Goal: Navigation & Orientation: Find specific page/section

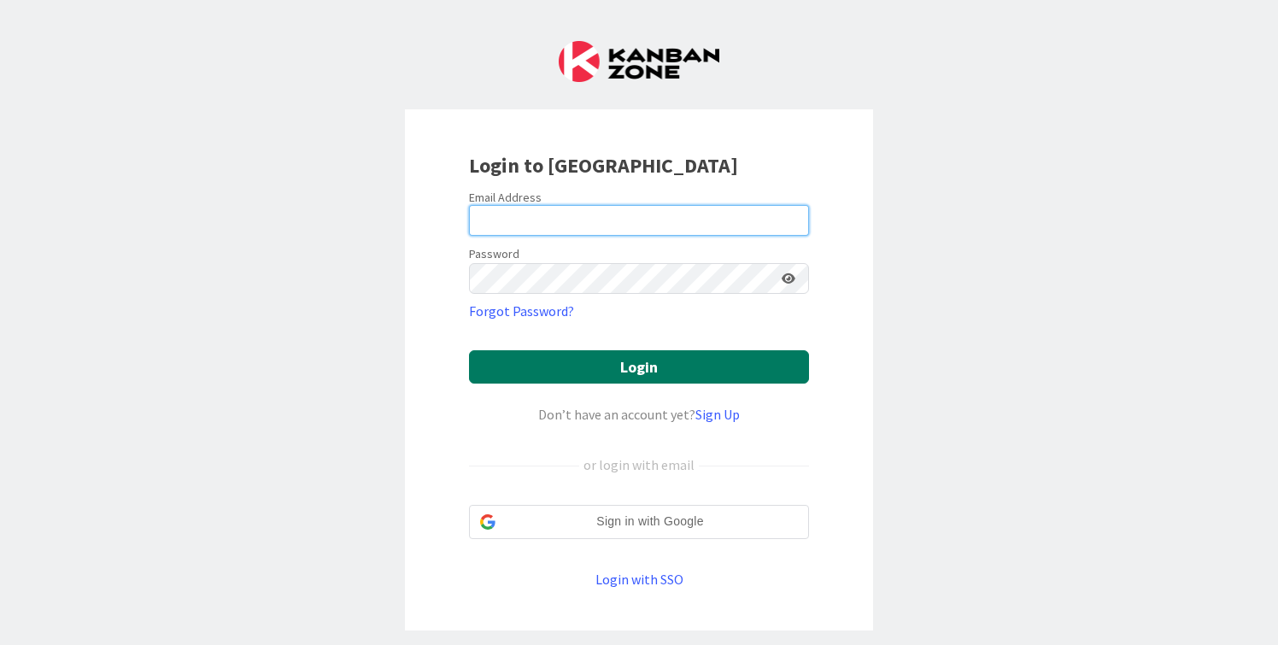
type input "[PERSON_NAME][EMAIL_ADDRESS][DOMAIN_NAME]"
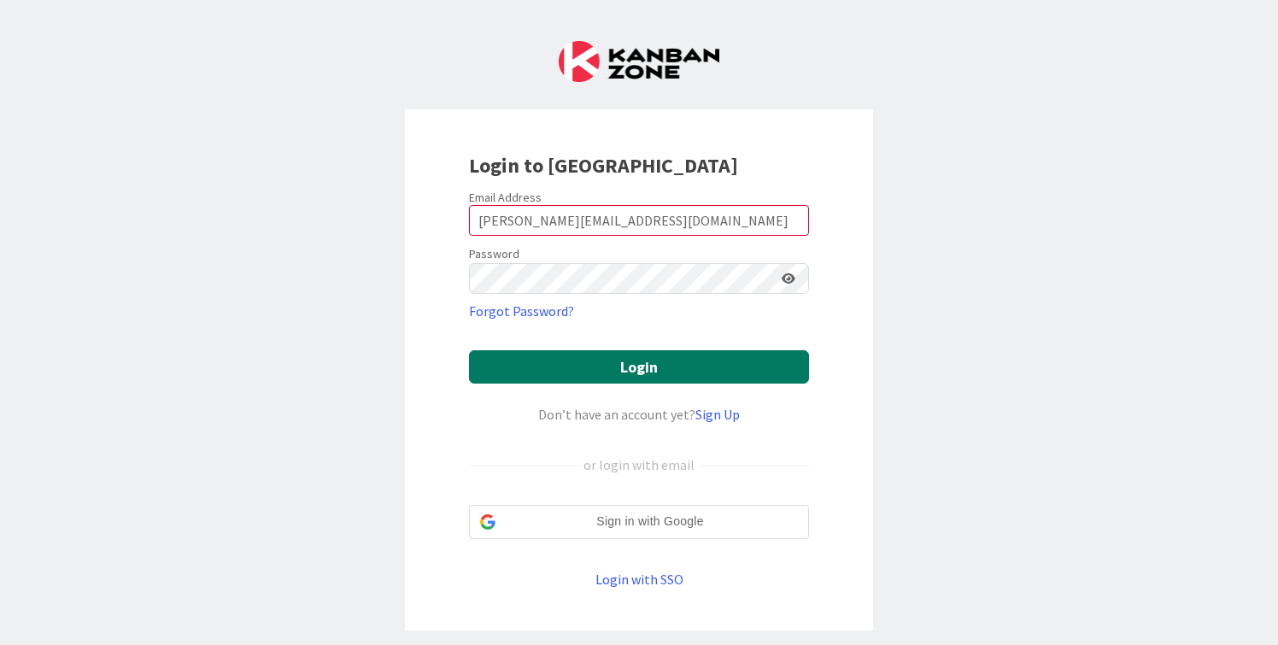
click at [606, 369] on button "Login" at bounding box center [639, 366] width 340 height 33
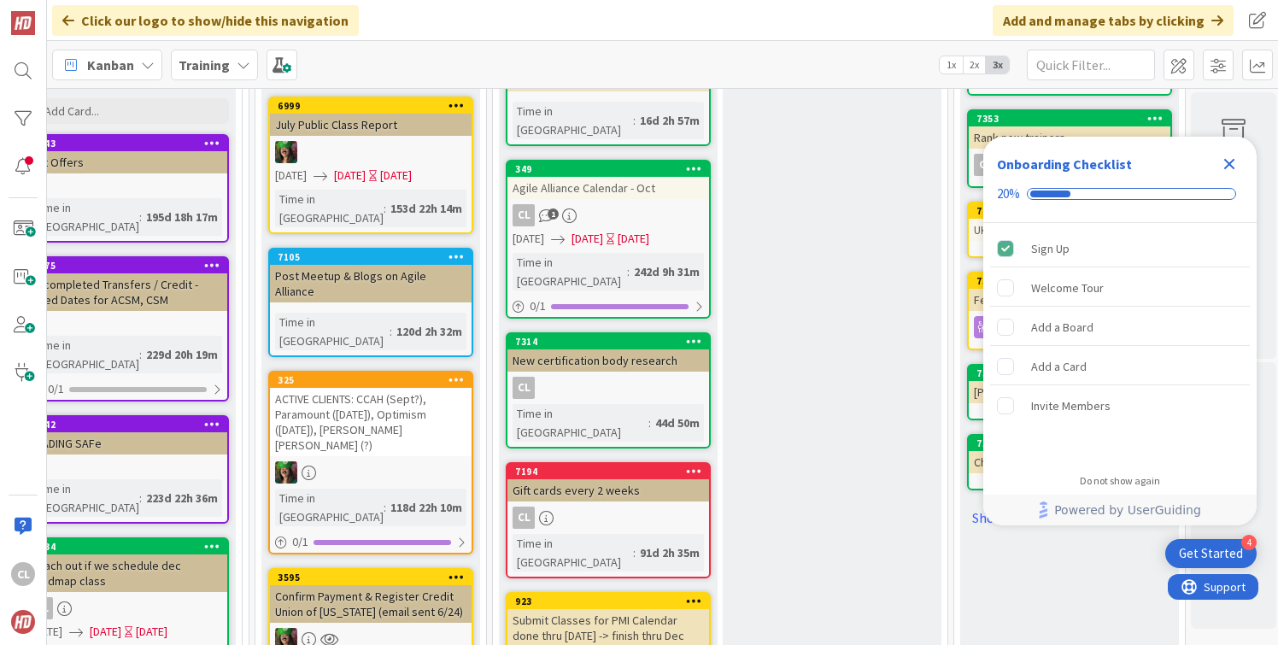
scroll to position [568, 748]
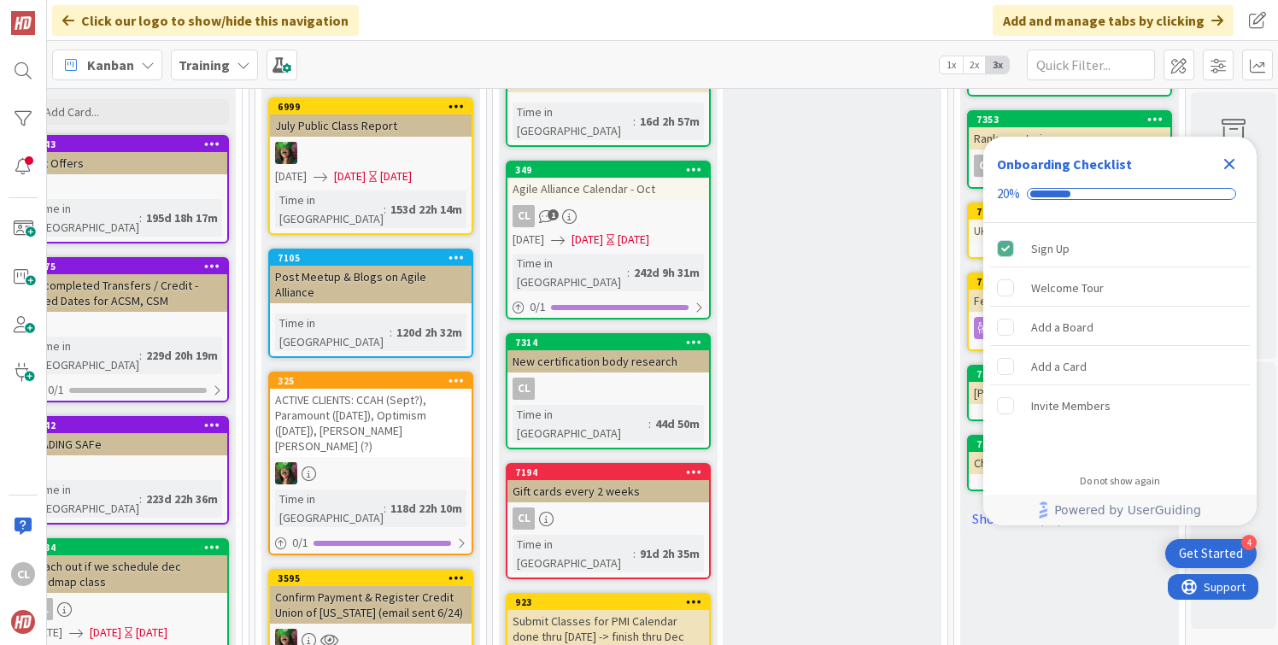
click at [621, 610] on div "Submit Classes for PMI Calendar done thru [DATE] -> finish thru Dec" at bounding box center [608, 629] width 202 height 38
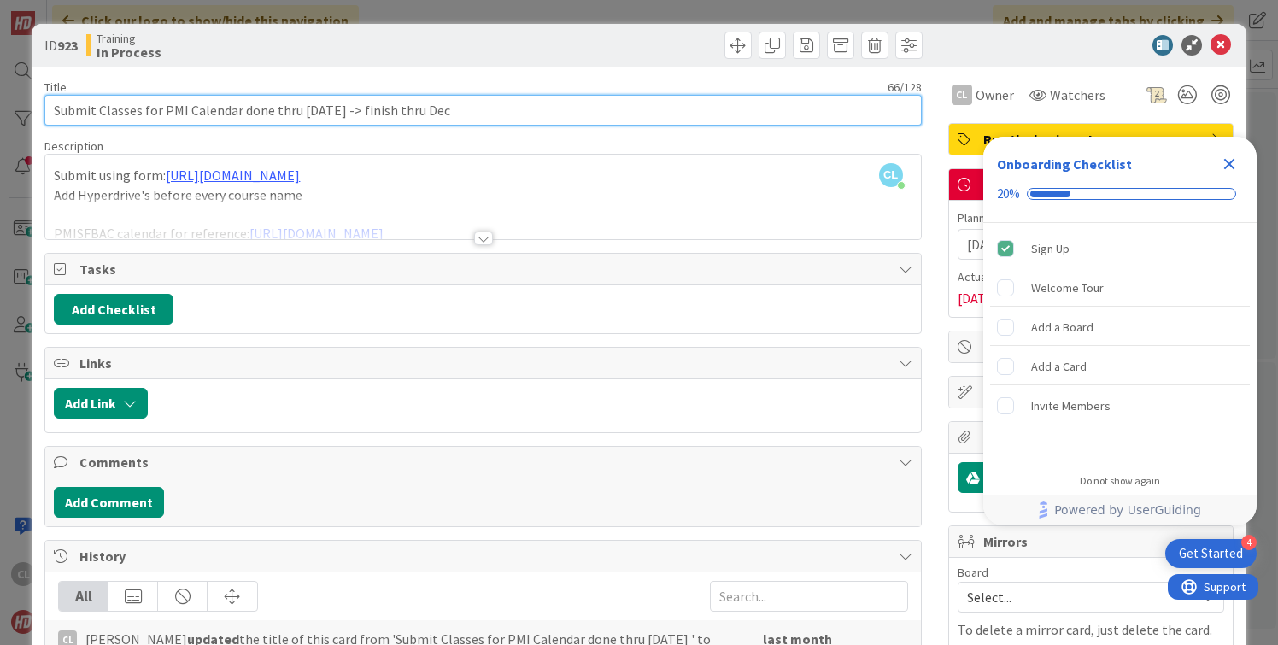
click at [330, 113] on input "Submit Classes for PMI Calendar done thru [DATE] -> finish thru Dec" at bounding box center [482, 110] width 876 height 31
type input "Submit Classes for PMI Calendar done thru Nov -> finish thru Dec"
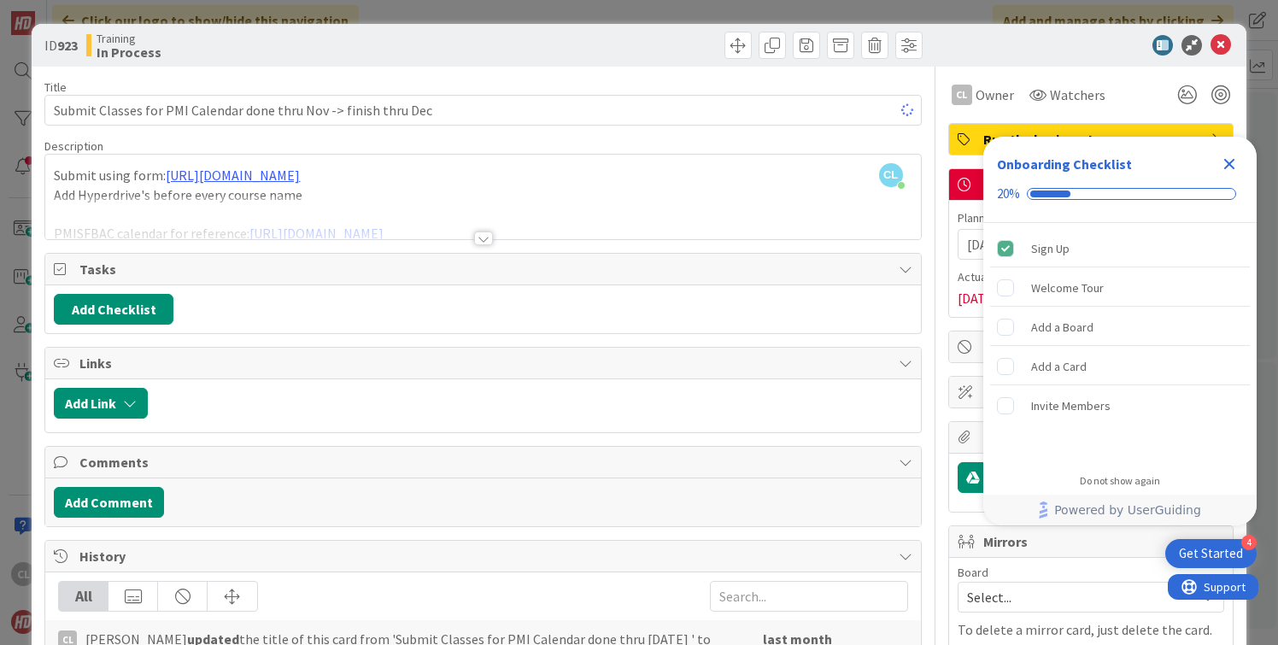
click at [387, 79] on div "Title 64 / 128" at bounding box center [482, 86] width 876 height 15
click at [1218, 44] on icon at bounding box center [1220, 45] width 20 height 20
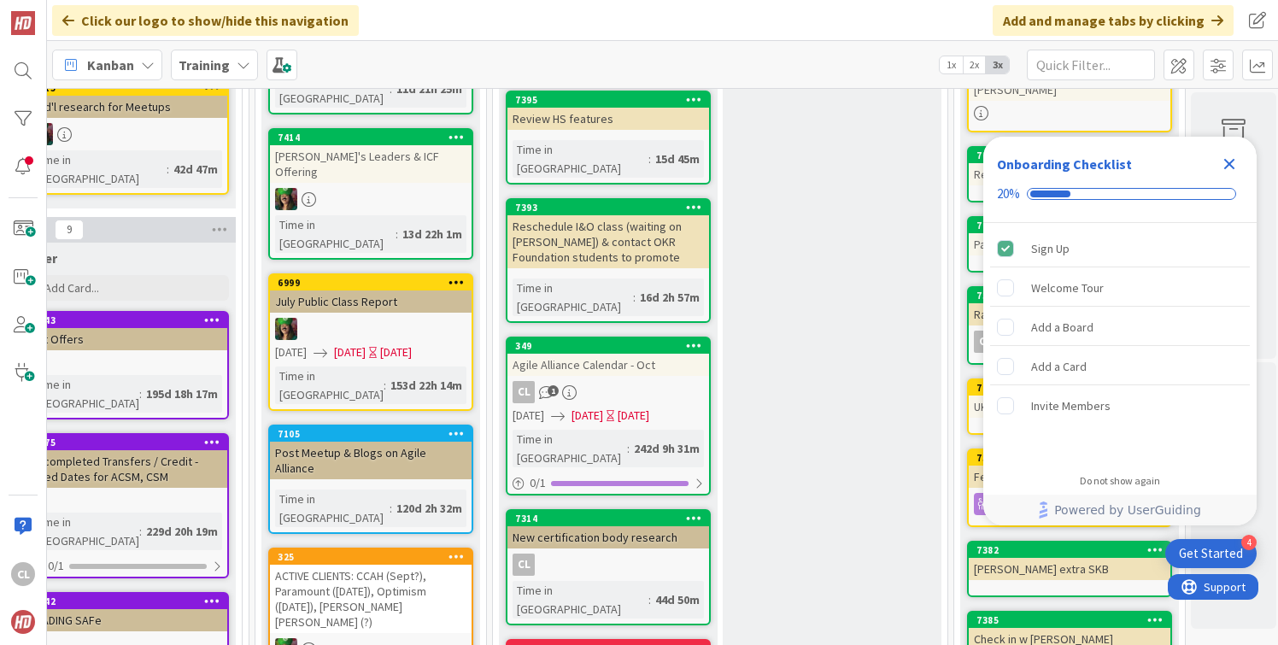
scroll to position [0, 748]
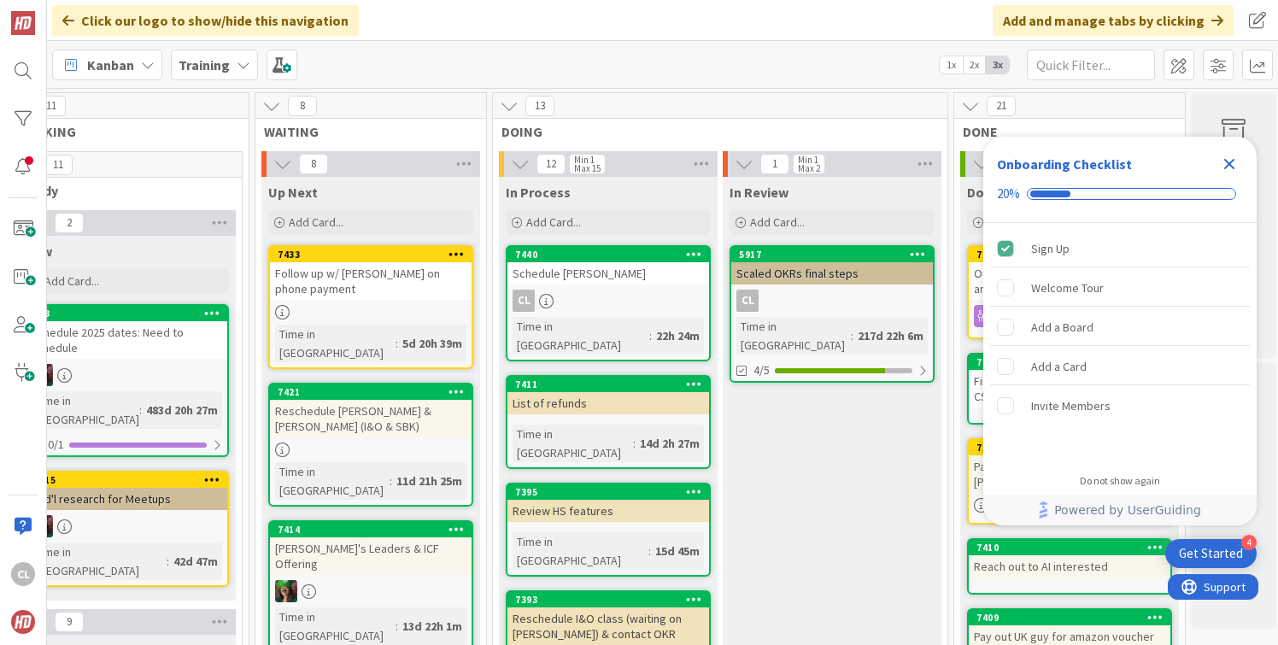
click at [1225, 165] on icon "Close Checklist" at bounding box center [1229, 164] width 20 height 20
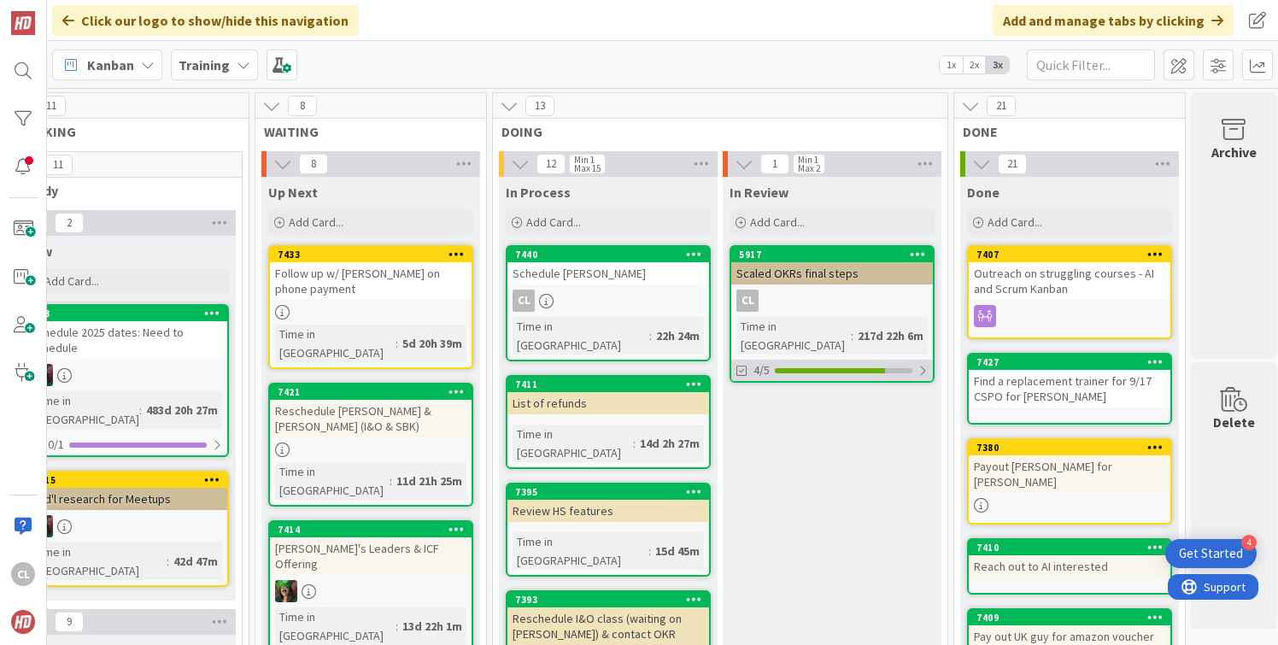
scroll to position [0, 752]
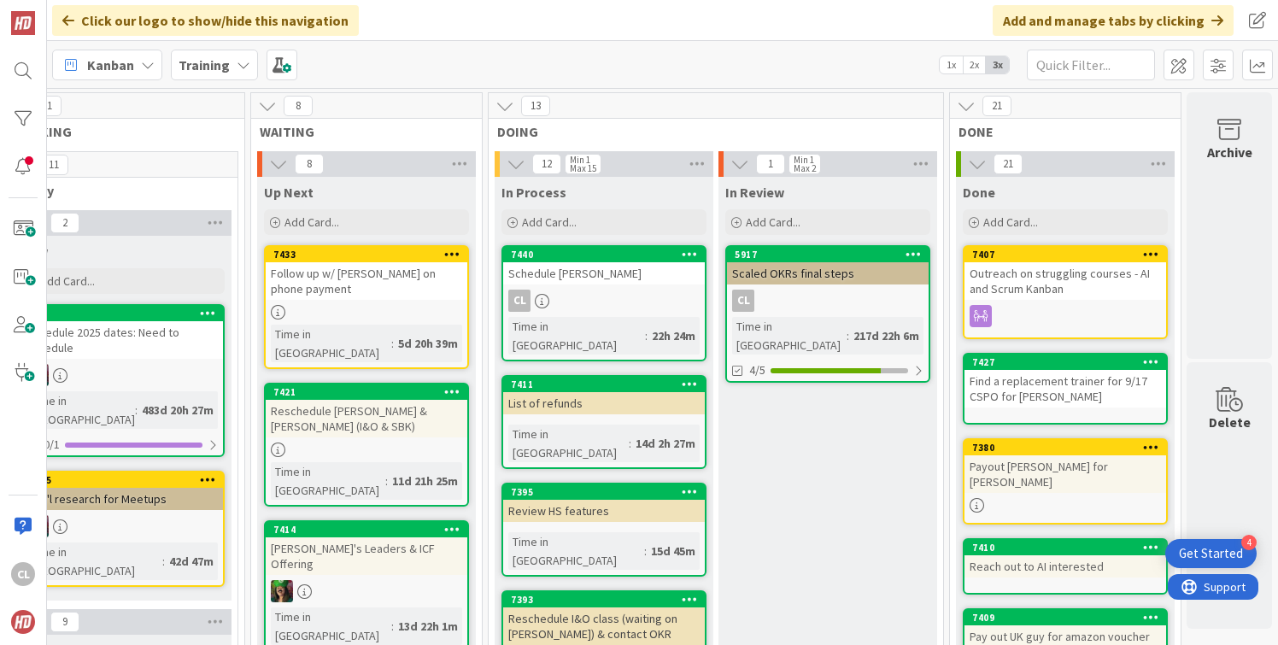
click at [512, 162] on icon at bounding box center [515, 164] width 19 height 19
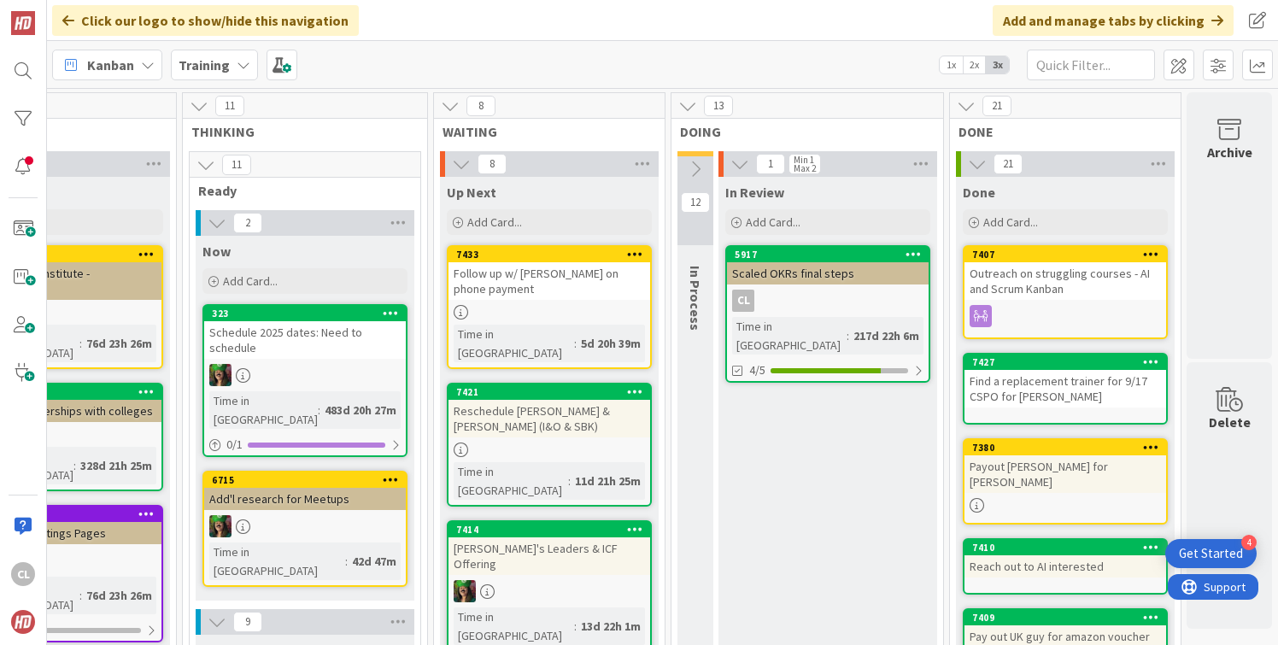
click at [695, 172] on icon at bounding box center [695, 169] width 19 height 19
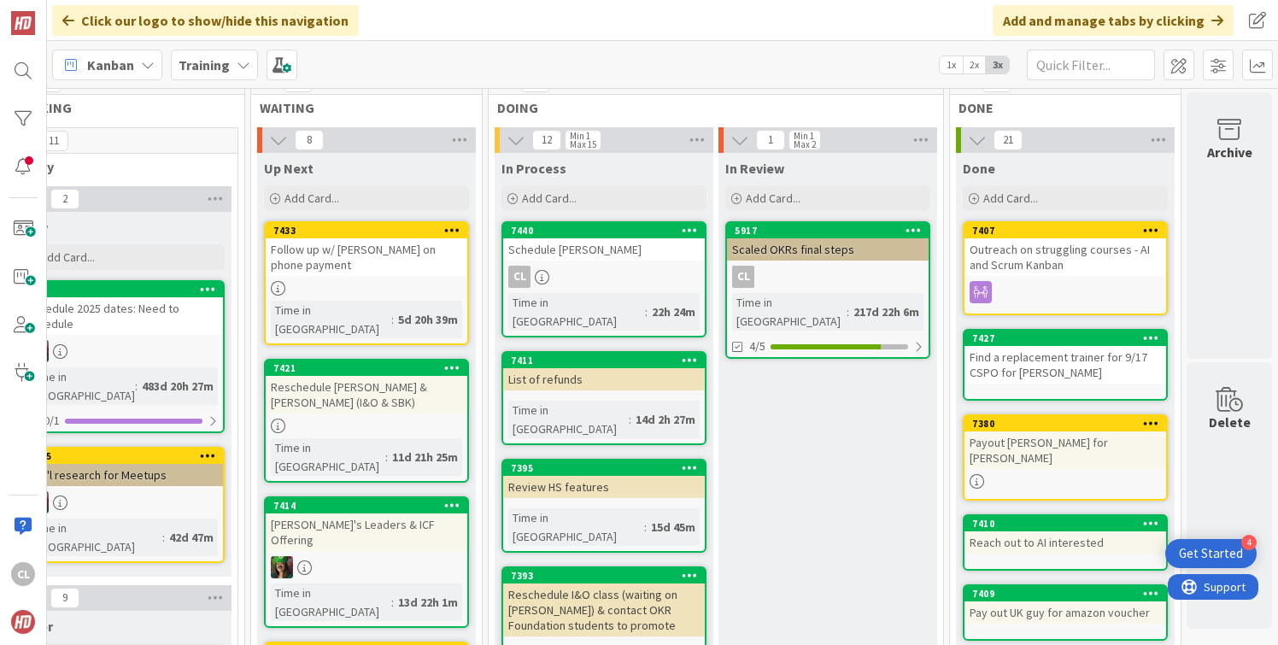
scroll to position [22, 752]
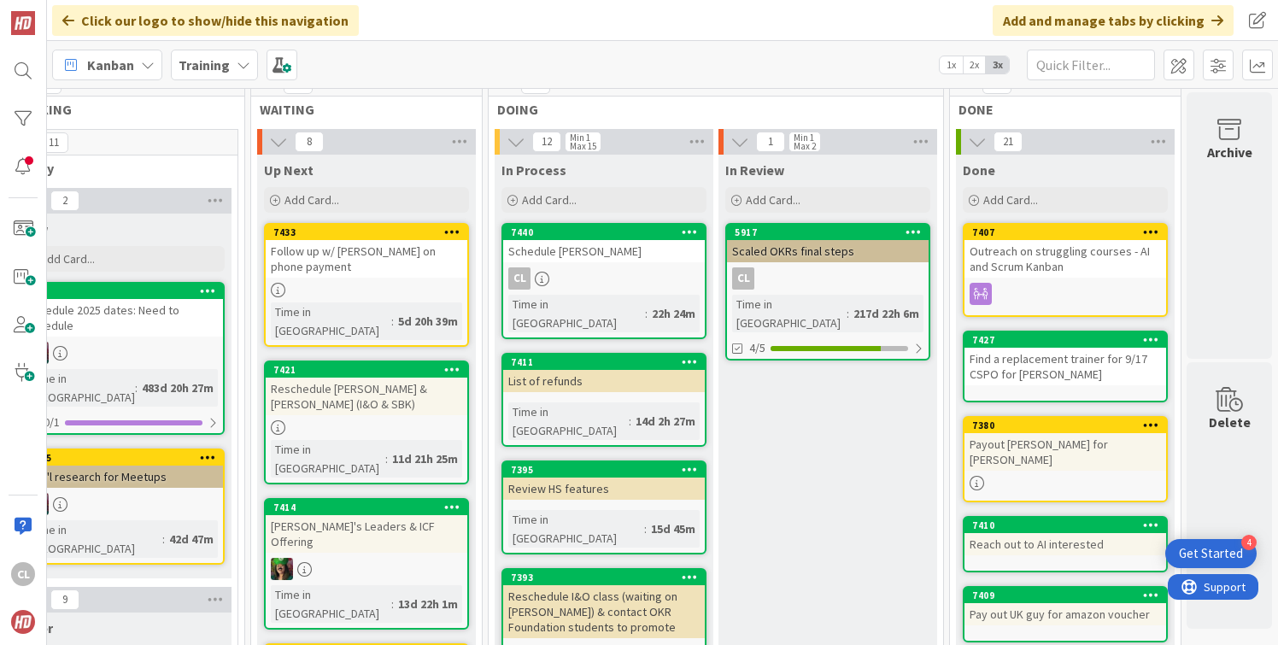
click at [617, 267] on div "CL" at bounding box center [604, 278] width 202 height 22
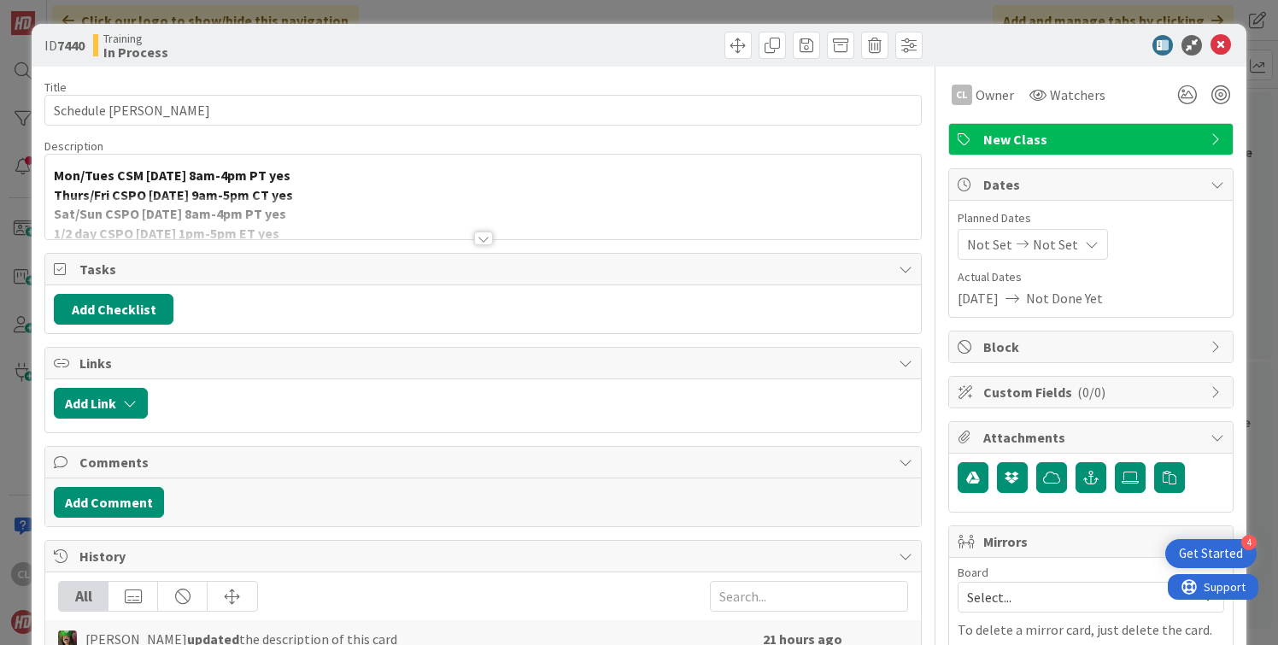
click at [447, 211] on div at bounding box center [482, 218] width 874 height 44
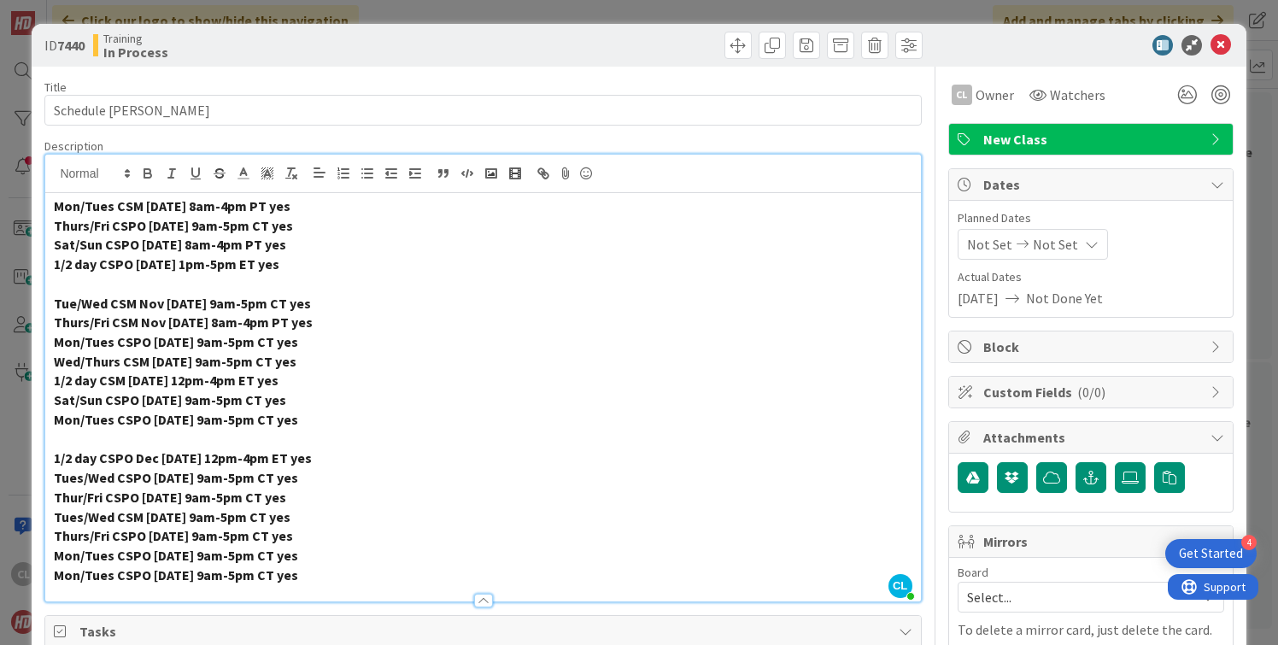
click at [356, 226] on p "Thurs/Fri CSPO [DATE] 9am-5pm CT yes" at bounding box center [482, 226] width 857 height 20
click at [406, 249] on p "Sat/Sun CSPO [DATE] 8am-4pm PT yes" at bounding box center [482, 245] width 857 height 20
click at [397, 265] on p "1/2 day CSPO [DATE] 1pm-5pm ET yes" at bounding box center [482, 264] width 857 height 20
click at [371, 346] on p "Mon/Tues CSPO [DATE] 9am-5pm CT yes" at bounding box center [482, 342] width 857 height 20
click at [372, 396] on p "Sat/Sun CSPO [DATE] 9am-5pm CT yes" at bounding box center [482, 400] width 857 height 20
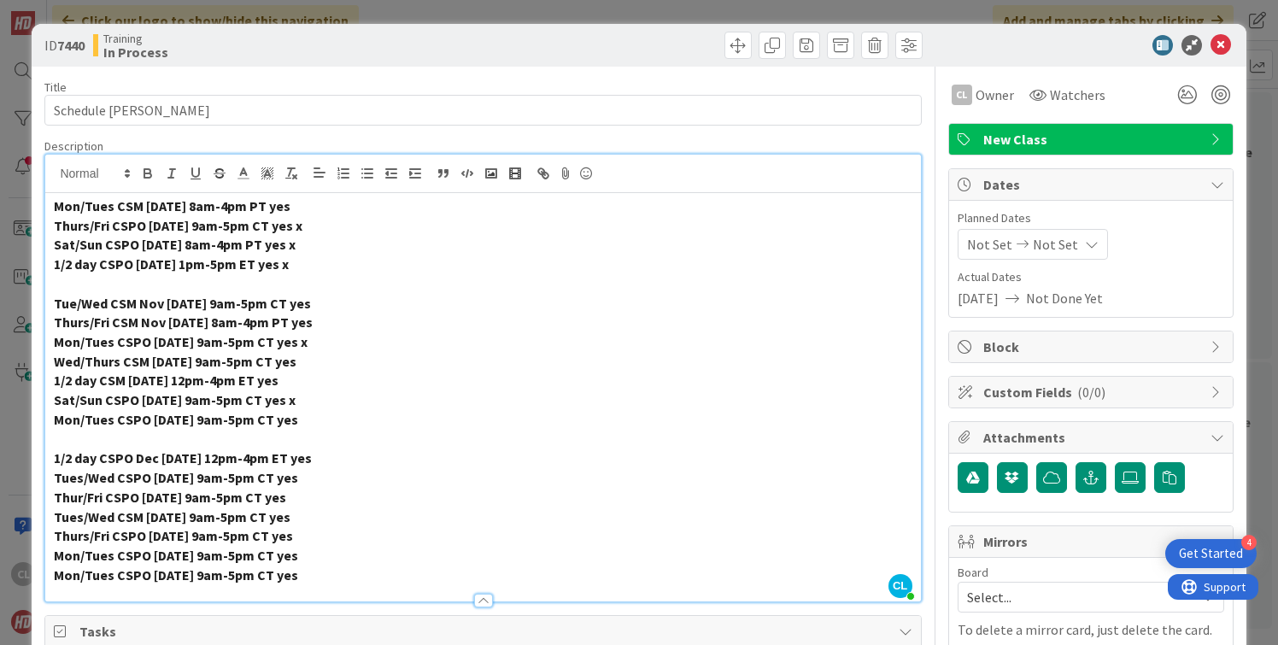
click at [373, 421] on p "Mon/Tues CSPO [DATE] 9am-5pm CT yes" at bounding box center [482, 420] width 857 height 20
click at [366, 482] on p "Tues/Wed CSPO [DATE] 9am-5pm CT yes" at bounding box center [482, 478] width 857 height 20
click at [385, 454] on p "1/2 day CSPO Dec [DATE] 12pm-4pm ET yes" at bounding box center [482, 458] width 857 height 20
click at [398, 531] on p "Thurs/Fri CSPO [DATE] 9am-5pm CT yes" at bounding box center [482, 536] width 857 height 20
click at [395, 559] on p "Mon/Tues CSPO [DATE] 9am-5pm CT yes" at bounding box center [482, 556] width 857 height 20
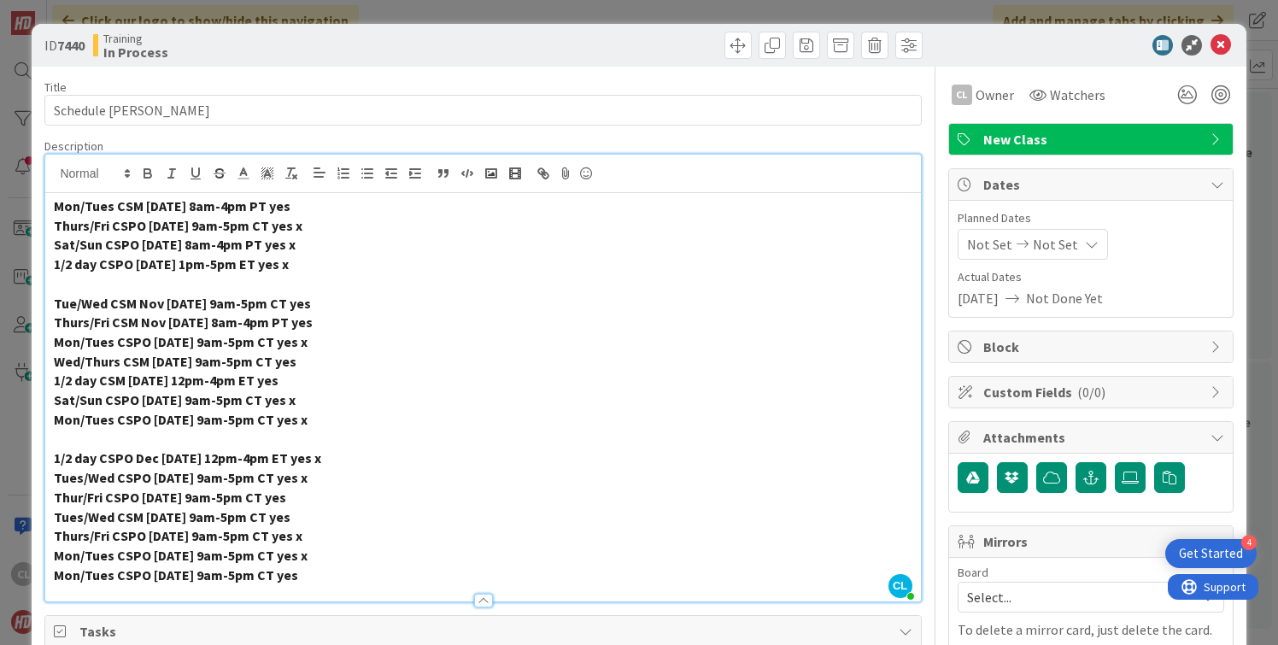
click at [391, 575] on p "Mon/Tues CSPO [DATE] 9am-5pm CT yes" at bounding box center [482, 575] width 857 height 20
click at [353, 511] on p "Tues/Wed CSM [DATE] 9am-5pm CT yes" at bounding box center [482, 517] width 857 height 20
click at [336, 217] on p "Thurs/Fri CSPO [DATE] 9am-5pm CT yes x" at bounding box center [482, 226] width 857 height 20
click at [345, 211] on p "Mon/Tues CSM [DATE] 8am-4pm PT yes" at bounding box center [482, 206] width 857 height 20
click at [319, 307] on p "Tue/Wed CSM Nov [DATE] 9am-5pm CT yes" at bounding box center [482, 304] width 857 height 20
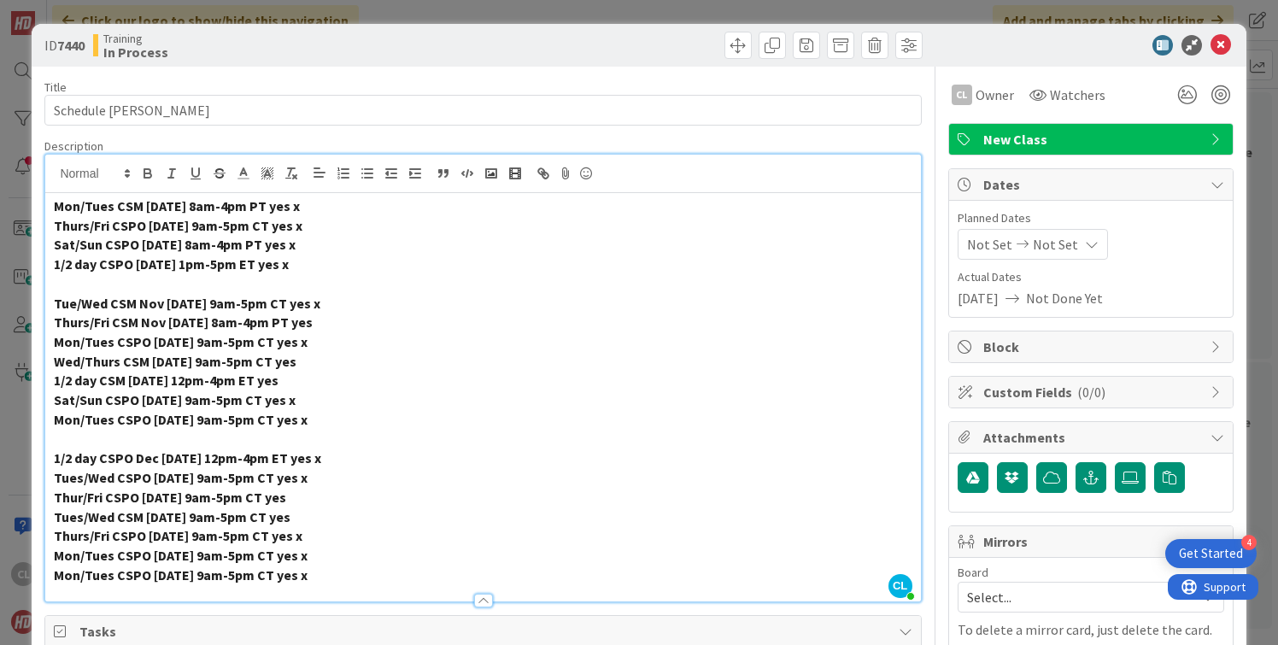
click at [352, 318] on p "Thurs/Fri CSM Nov [DATE] 8am-4pm PT yes" at bounding box center [482, 323] width 857 height 20
click at [1224, 46] on icon at bounding box center [1220, 45] width 20 height 20
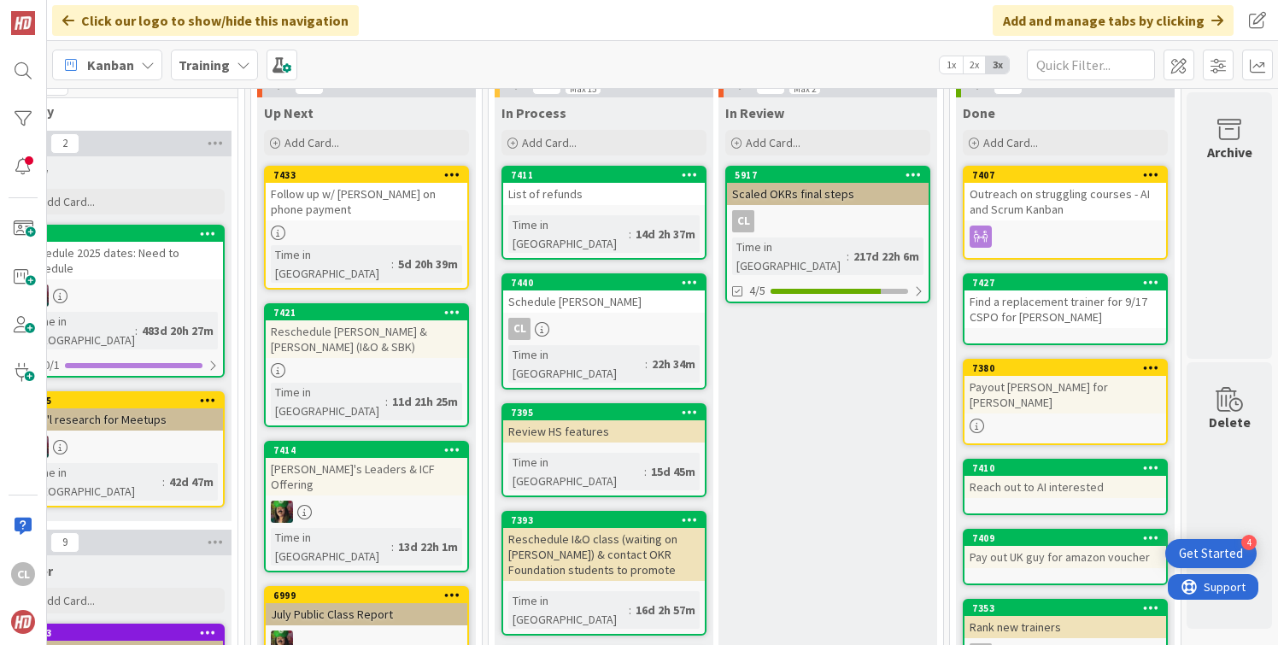
scroll to position [69, 752]
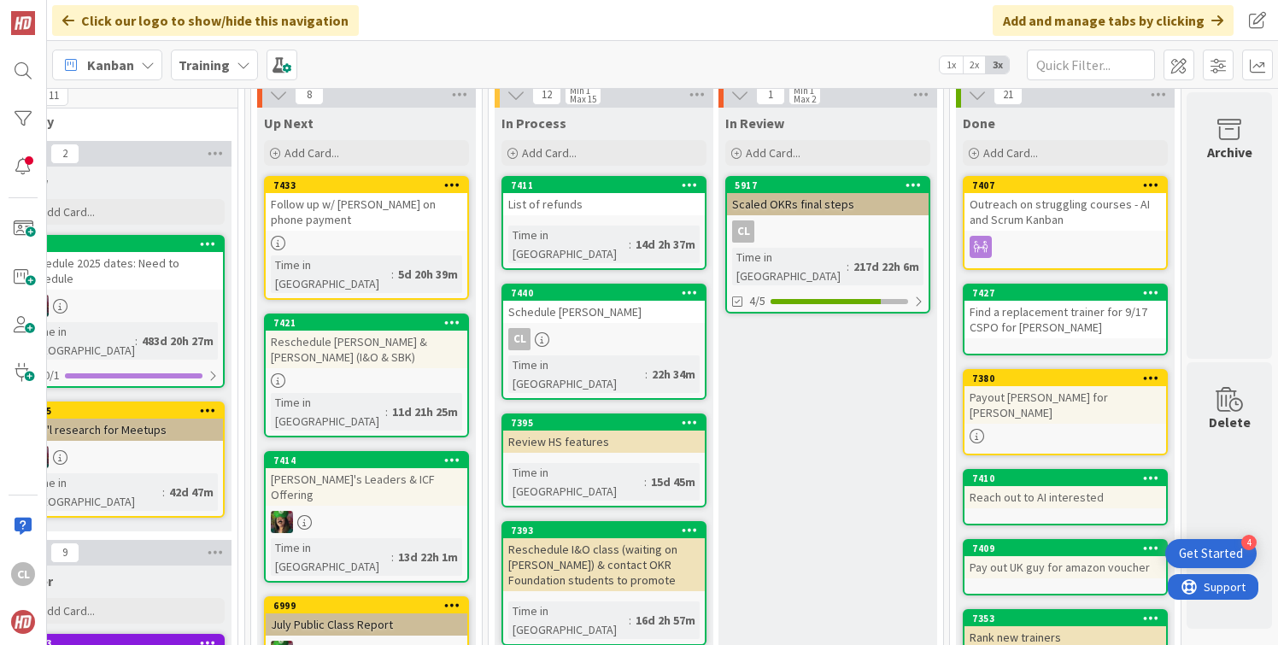
click at [602, 218] on link "7411 List of refunds Time in [GEOGRAPHIC_DATA] : 14d 2h 37m" at bounding box center [603, 223] width 205 height 94
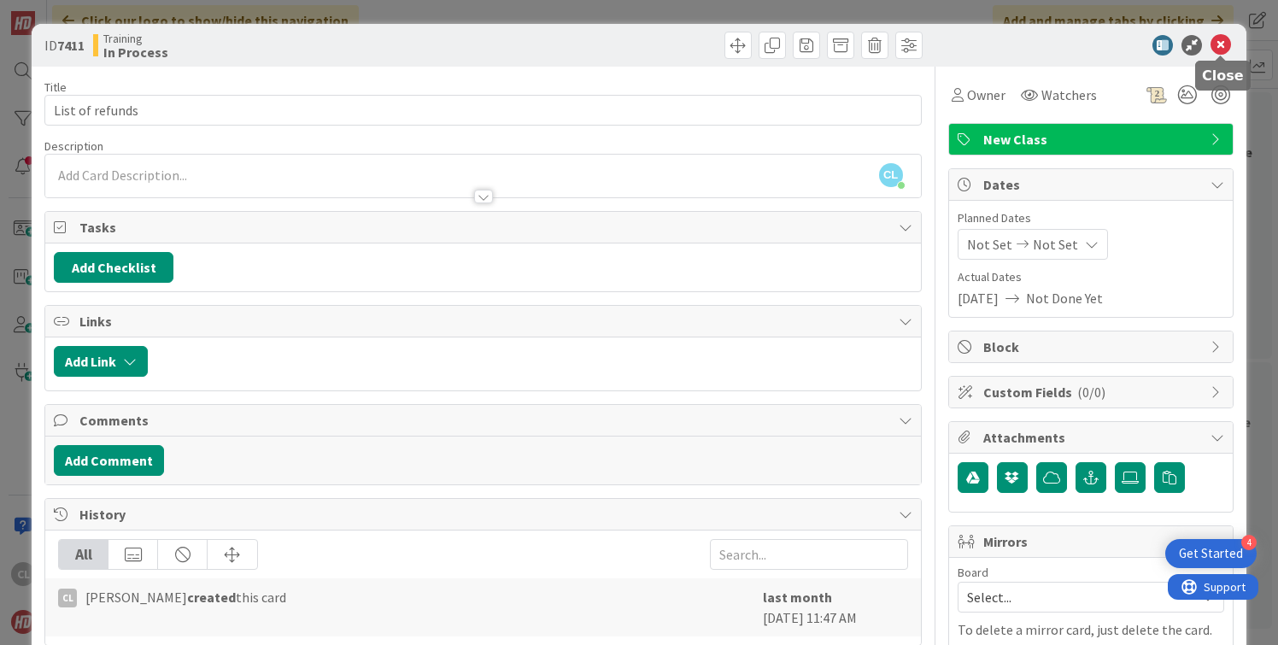
click at [1219, 38] on icon at bounding box center [1220, 45] width 20 height 20
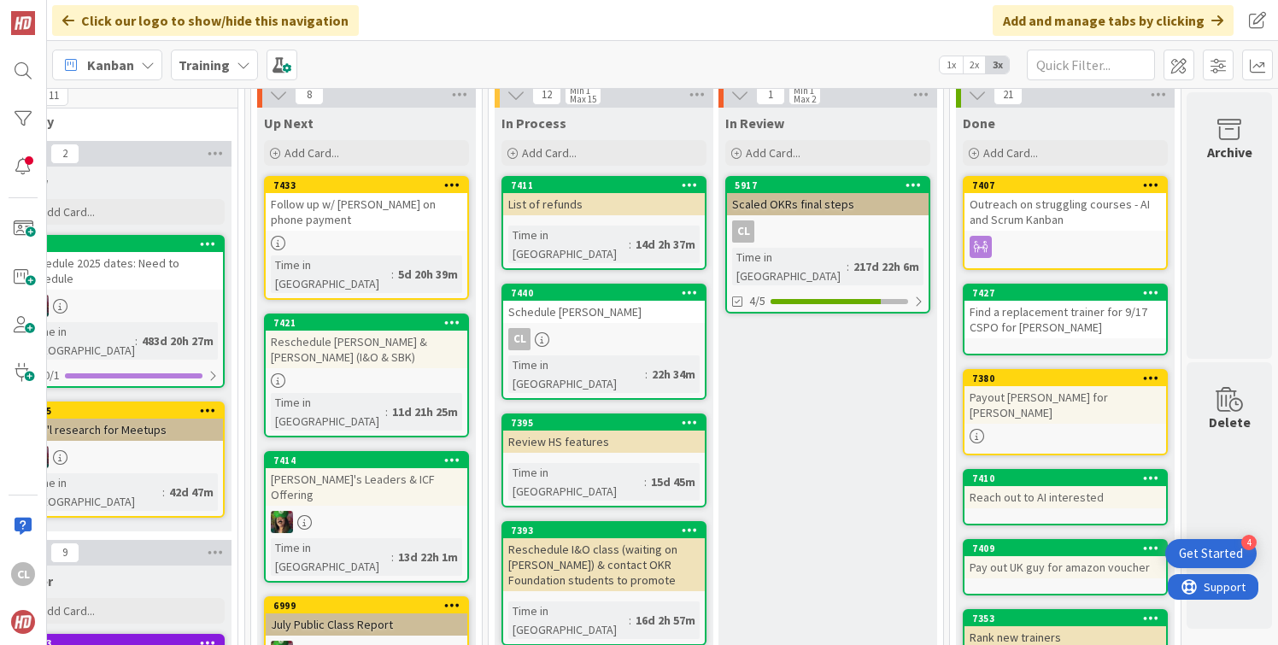
click at [573, 430] on div "Review HS features" at bounding box center [604, 441] width 202 height 22
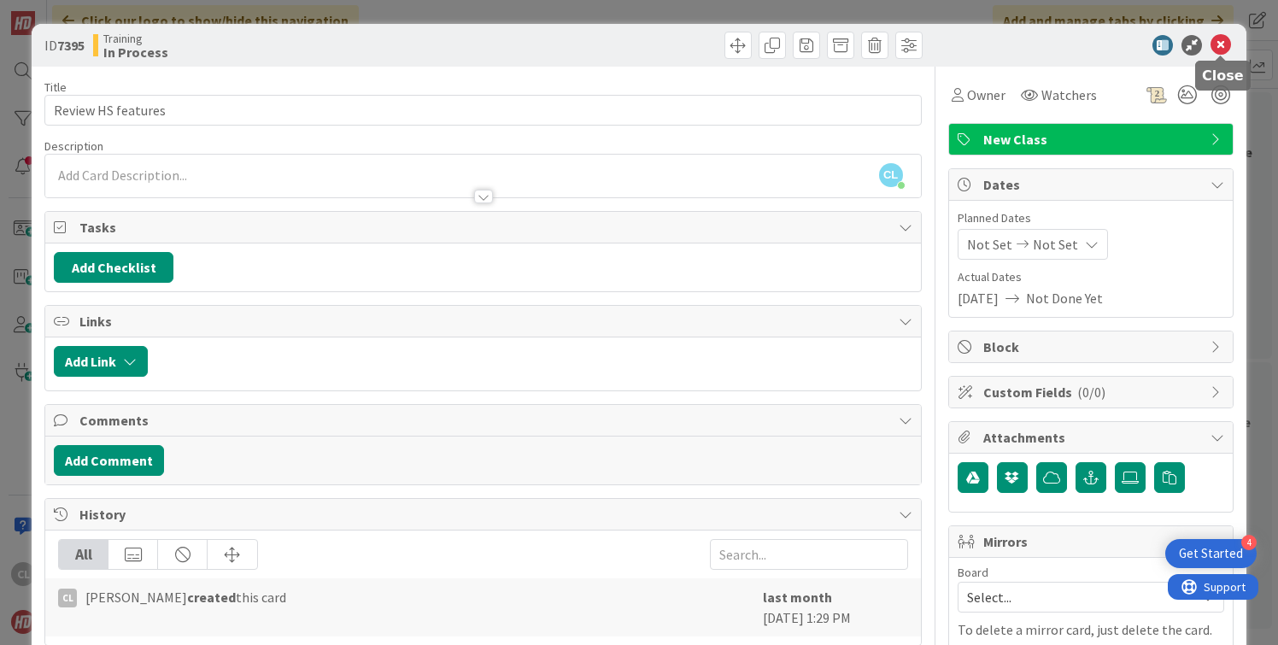
click at [1219, 38] on icon at bounding box center [1220, 45] width 20 height 20
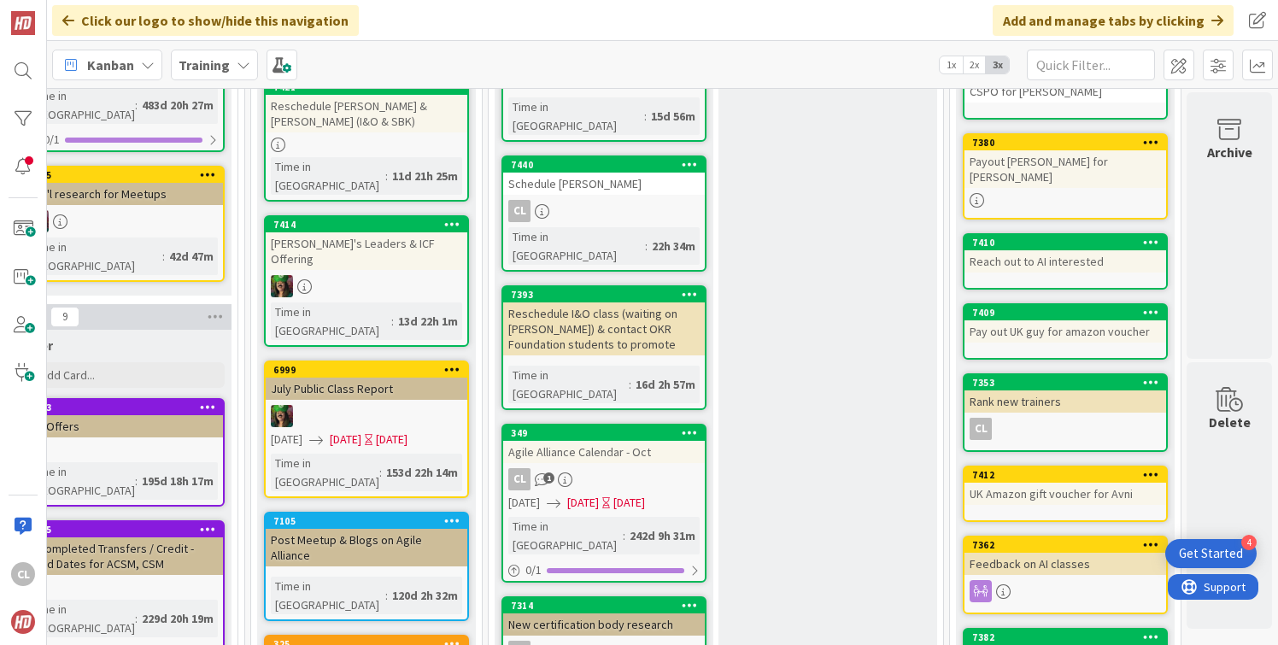
scroll to position [309, 752]
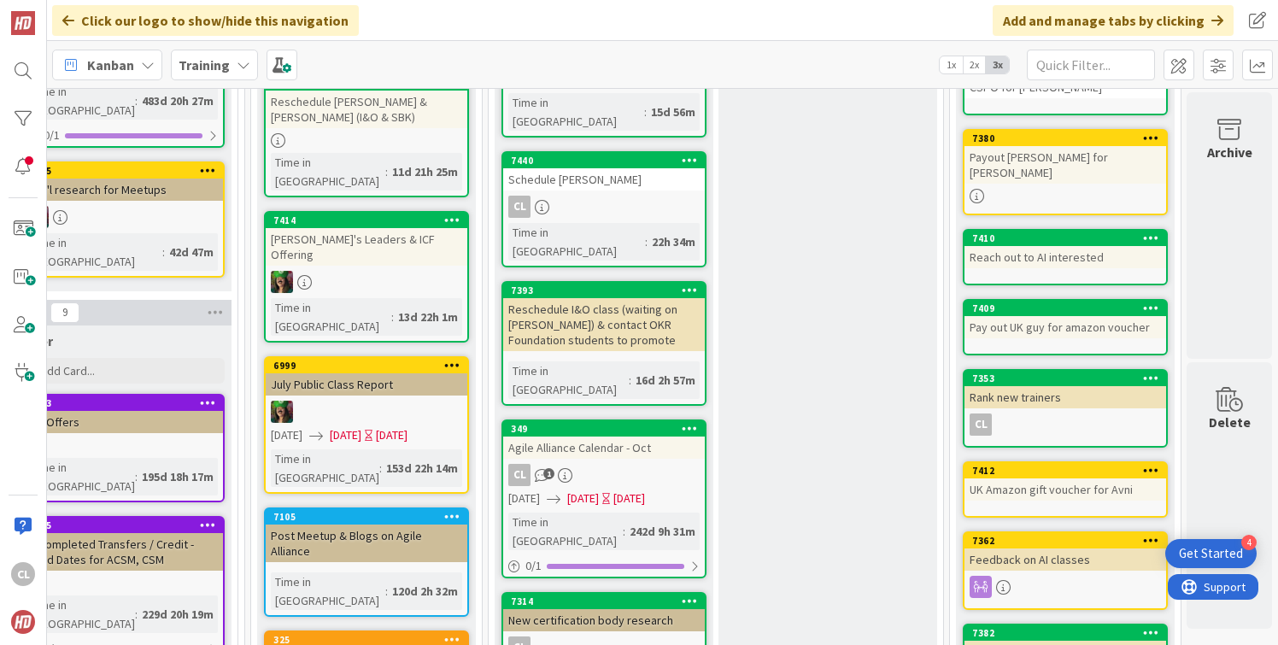
click at [619, 298] on div "Reschedule I&O class (waiting on [PERSON_NAME]) & contact OKR Foundation studen…" at bounding box center [604, 324] width 202 height 53
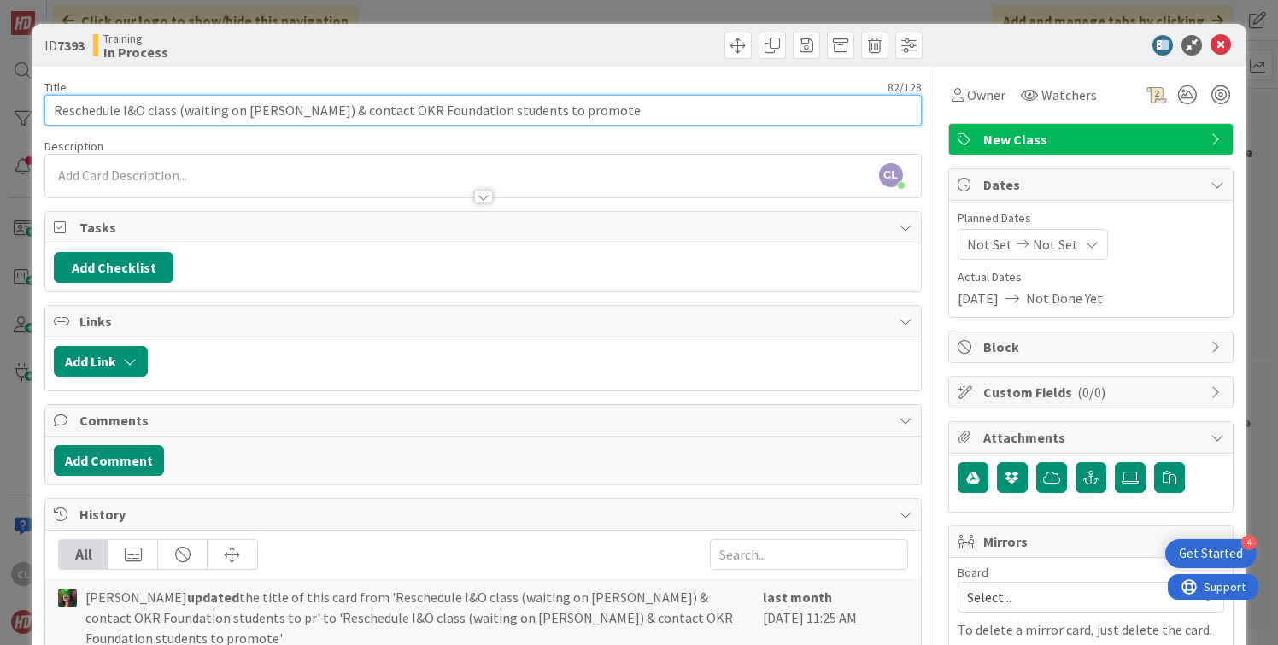
click at [553, 120] on input "Reschedule I&O class (waiting on [PERSON_NAME]) & contact OKR Foundation studen…" at bounding box center [482, 110] width 876 height 31
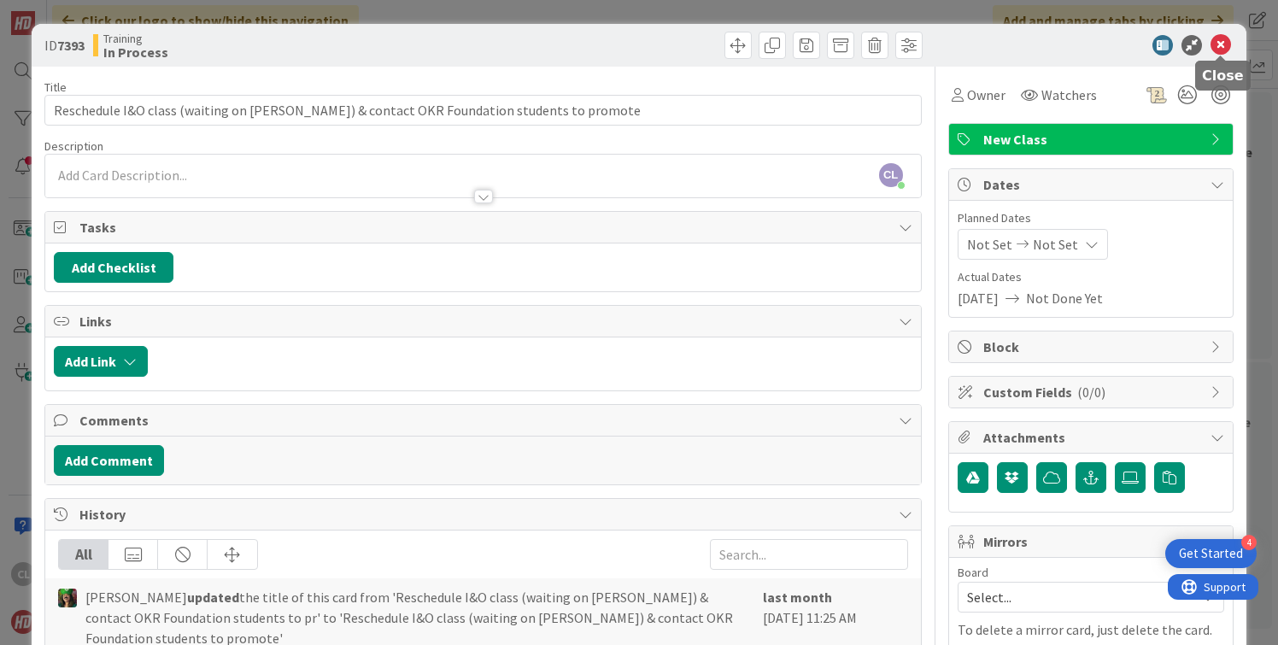
click at [1224, 50] on icon at bounding box center [1220, 45] width 20 height 20
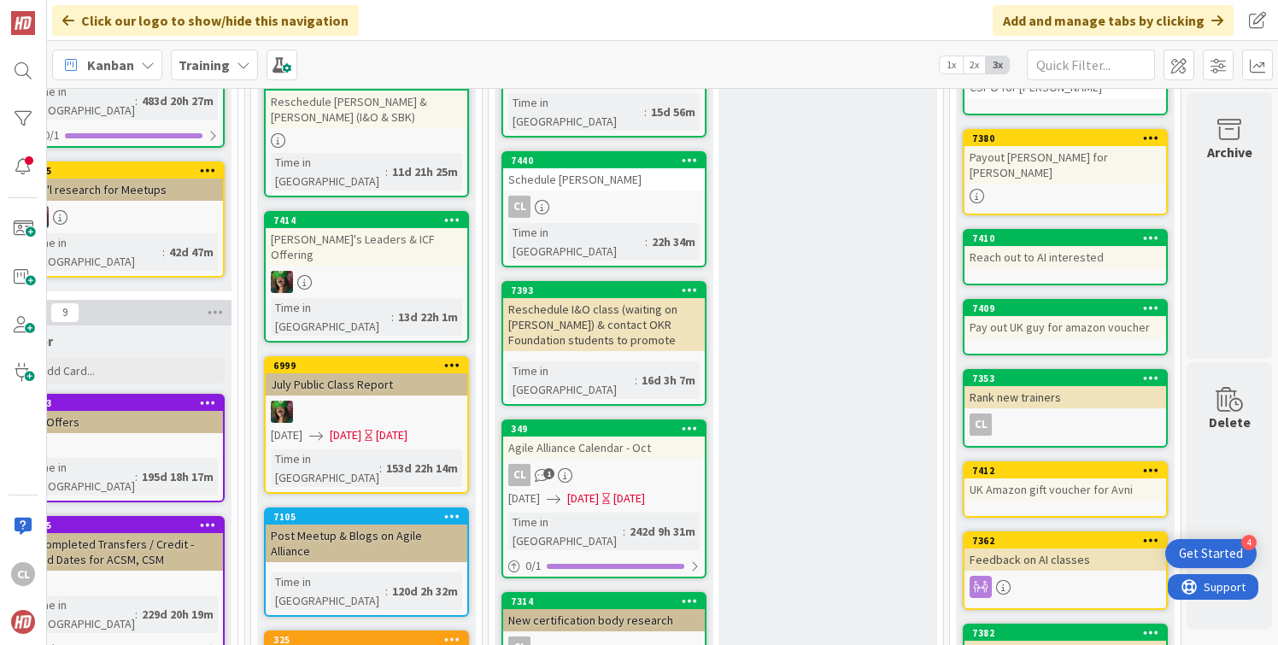
click at [635, 298] on div "Reschedule I&O class (waiting on [PERSON_NAME]) & contact OKR Foundation studen…" at bounding box center [604, 324] width 202 height 53
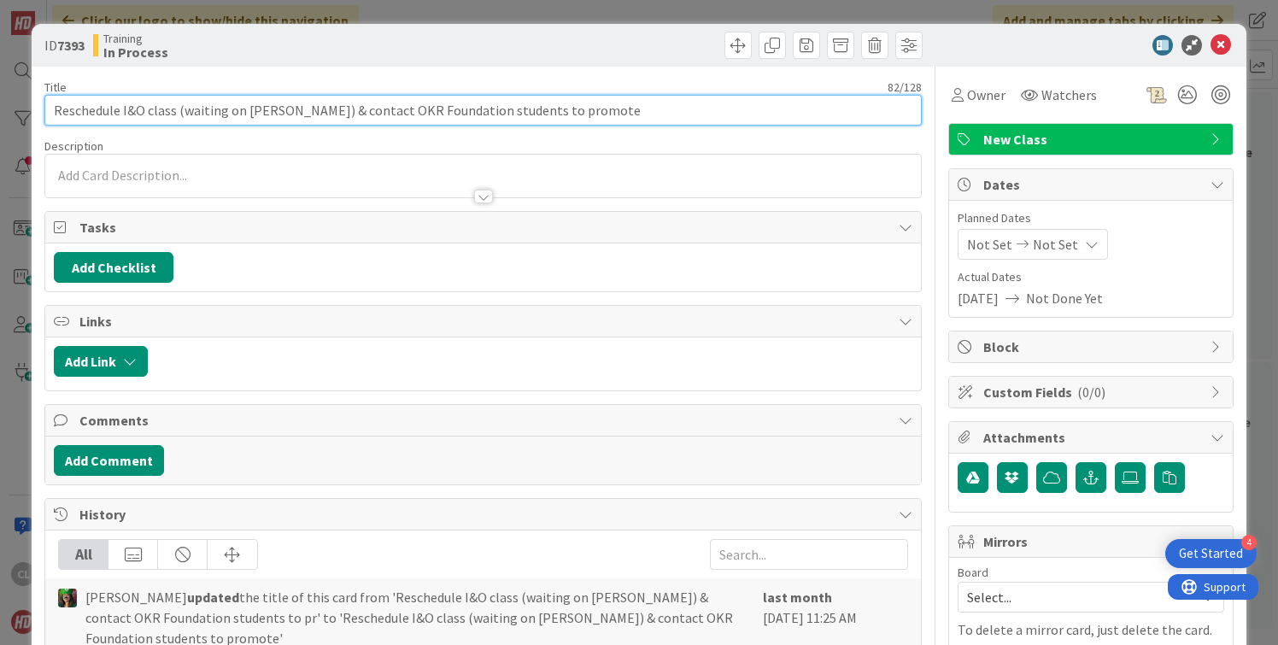
click at [596, 110] on input "Reschedule I&O class (waiting on [PERSON_NAME]) & contact OKR Foundation studen…" at bounding box center [482, 110] width 876 height 31
type input "Reschedule I&O class (waiting on [PERSON_NAME]) & contact OKR Foundation studen…"
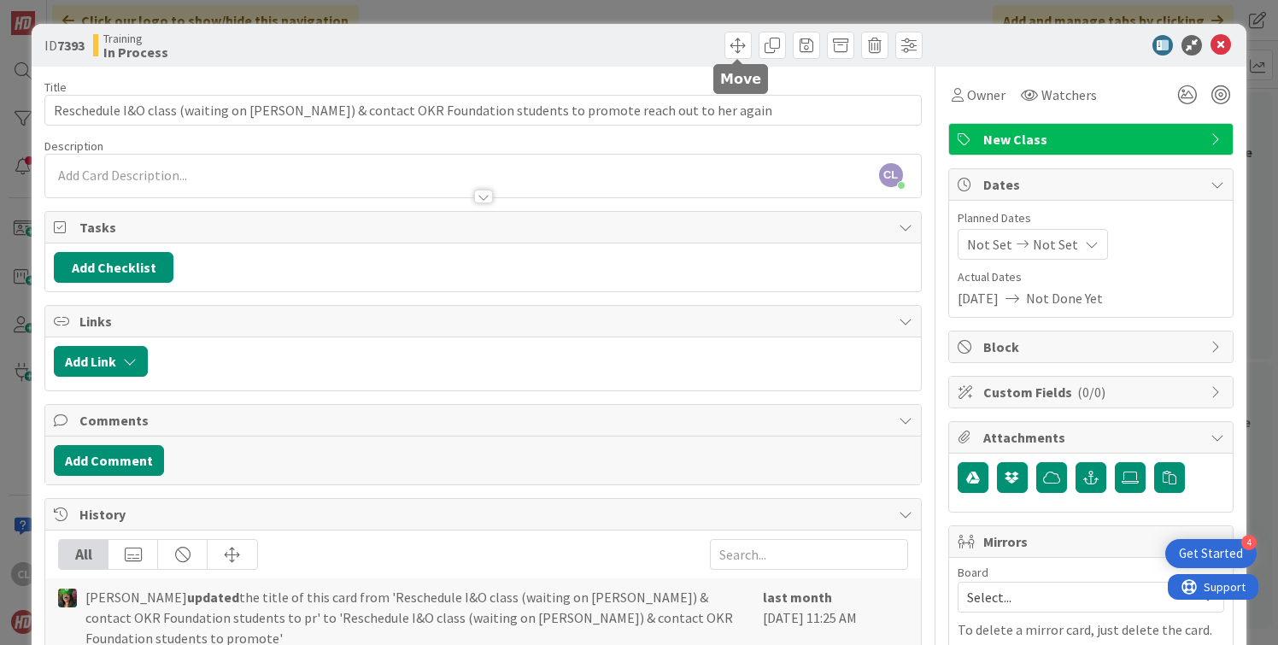
click at [700, 70] on div "Title 105 / 128 Reschedule I&O class (waiting on [PERSON_NAME]) & contact OKR F…" at bounding box center [482, 407] width 876 height 681
click at [1234, 41] on div "ID 7393 Training In Process" at bounding box center [639, 45] width 1214 height 43
click at [1221, 43] on icon at bounding box center [1220, 45] width 20 height 20
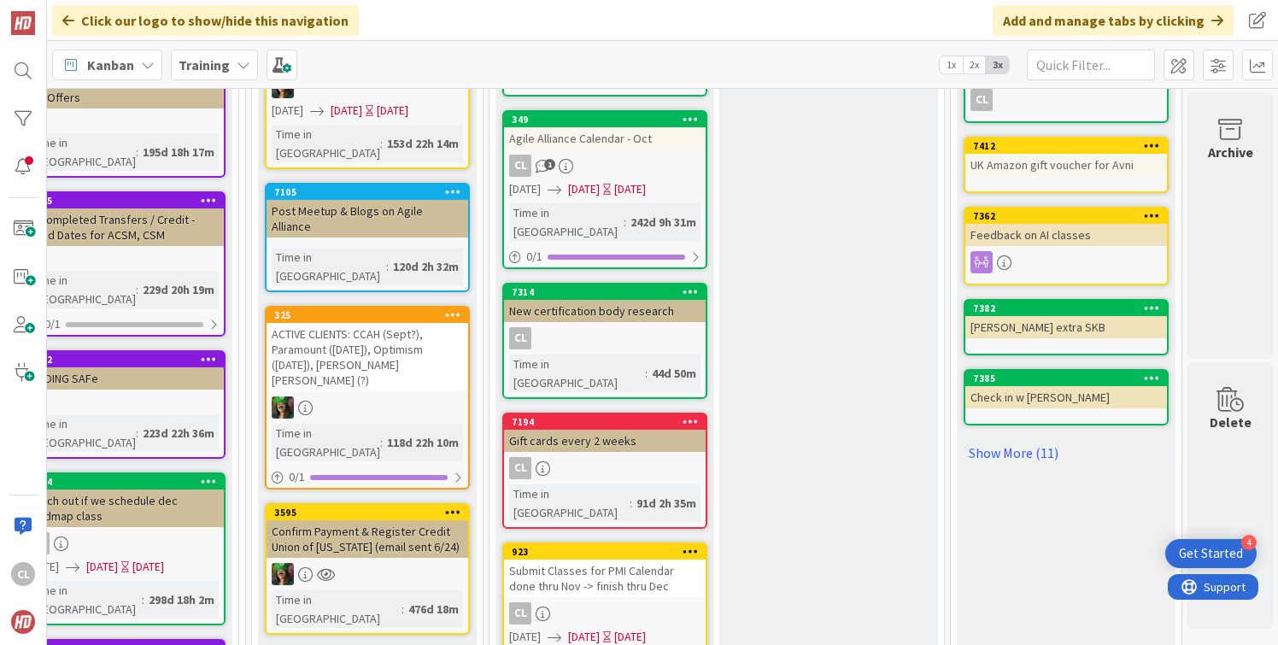
scroll to position [622, 752]
